Goal: Task Accomplishment & Management: Manage account settings

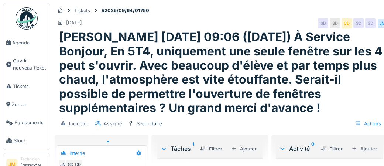
scroll to position [28, 0]
click at [26, 22] on img at bounding box center [27, 18] width 22 height 22
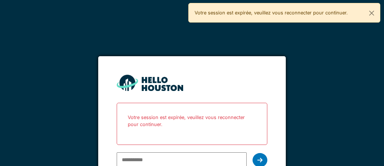
scroll to position [15, 0]
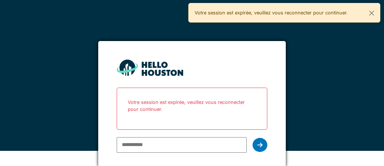
type input "**********"
click at [261, 144] on icon at bounding box center [260, 145] width 5 height 6
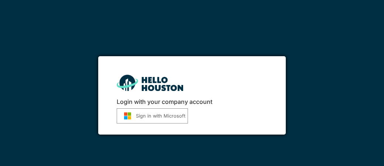
click at [164, 118] on button "Sign in with Microsoft" at bounding box center [152, 115] width 71 height 15
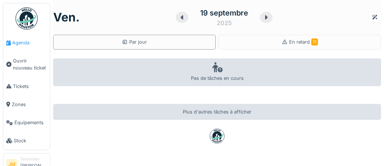
click at [25, 45] on span "Agenda" at bounding box center [29, 42] width 35 height 7
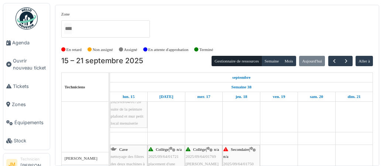
scroll to position [131, 0]
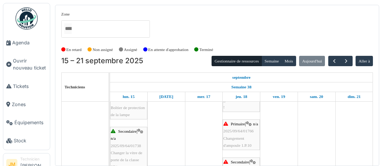
click at [242, 143] on span "Changement d'ampoule 1.P.10" at bounding box center [238, 141] width 28 height 11
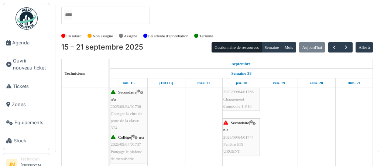
click at [237, 138] on span "2025/09/64/01744" at bounding box center [239, 137] width 30 height 4
click at [30, 23] on img at bounding box center [27, 18] width 22 height 22
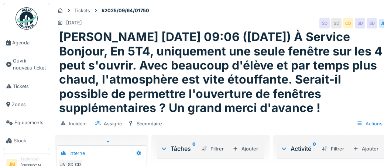
scroll to position [28, 0]
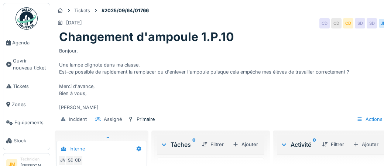
scroll to position [28, 0]
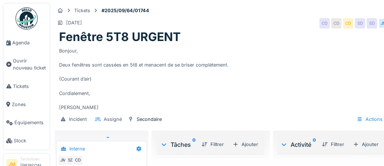
scroll to position [28, 0]
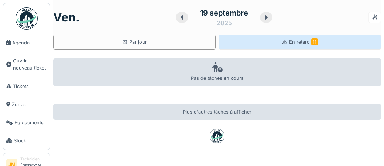
click at [305, 42] on span "En retard 11" at bounding box center [303, 42] width 29 height 6
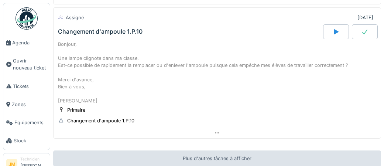
scroll to position [1072, 0]
